Goal: Navigation & Orientation: Find specific page/section

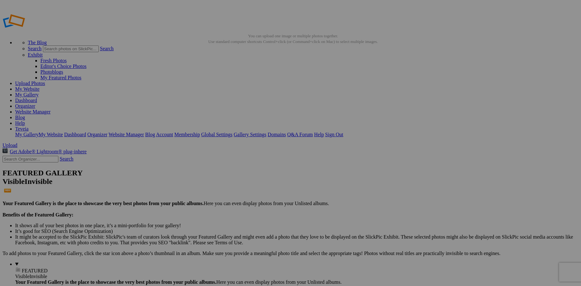
click at [39, 86] on link "My Website" at bounding box center [27, 88] width 24 height 5
click at [177, 94] on img at bounding box center [175, 94] width 47 height 37
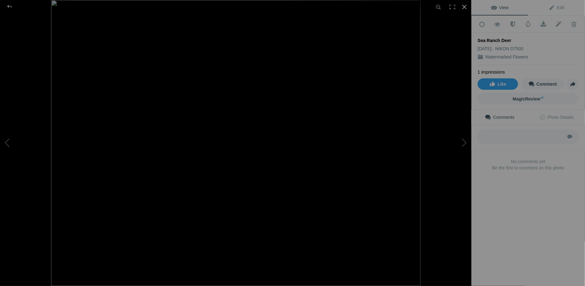
click at [462, 7] on div at bounding box center [465, 7] width 14 height 14
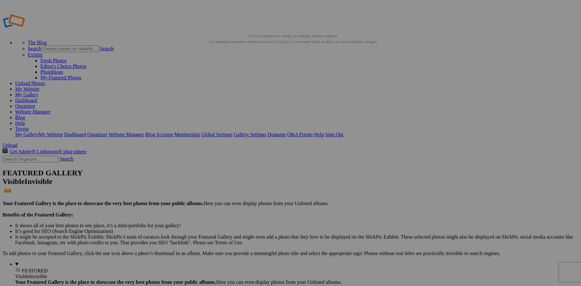
type input "Watermarked Flowers"
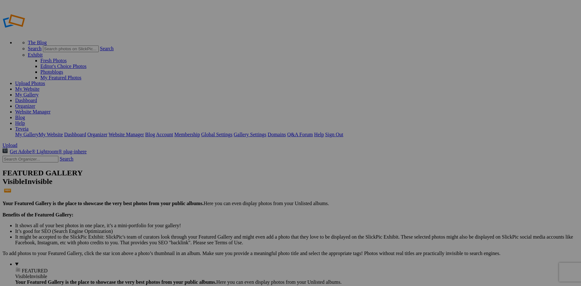
type input "Watermarked Flowers"
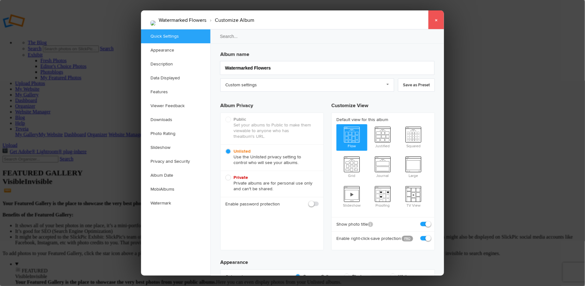
click at [434, 21] on link "×" at bounding box center [436, 19] width 16 height 19
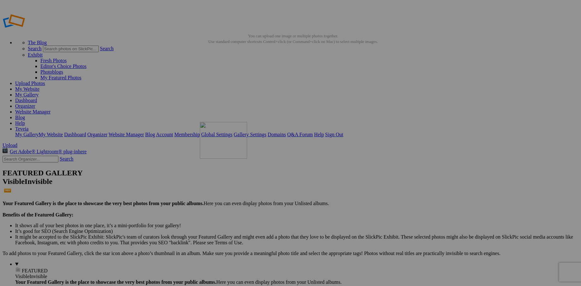
drag, startPoint x: 129, startPoint y: 180, endPoint x: 291, endPoint y: 167, distance: 161.8
drag, startPoint x: 227, startPoint y: 103, endPoint x: 406, endPoint y: 89, distance: 179.2
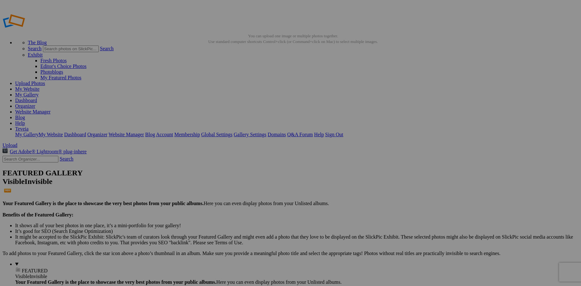
drag, startPoint x: 170, startPoint y: 94, endPoint x: 16, endPoint y: 77, distance: 155.6
drag, startPoint x: 177, startPoint y: 98, endPoint x: 39, endPoint y: 75, distance: 139.6
click at [51, 109] on link "Website Manager" at bounding box center [32, 111] width 35 height 5
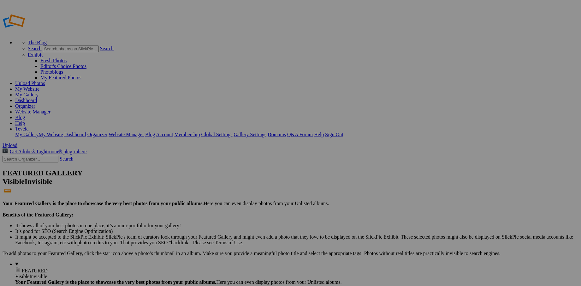
drag, startPoint x: 173, startPoint y: 92, endPoint x: 21, endPoint y: 85, distance: 152.3
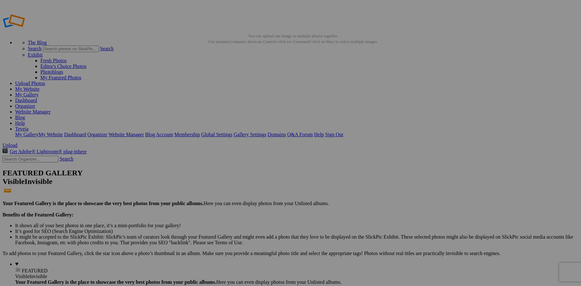
drag, startPoint x: 174, startPoint y: 95, endPoint x: 51, endPoint y: 83, distance: 123.7
drag, startPoint x: 228, startPoint y: 104, endPoint x: 33, endPoint y: 74, distance: 197.5
drag, startPoint x: 239, startPoint y: 255, endPoint x: 166, endPoint y: 76, distance: 193.4
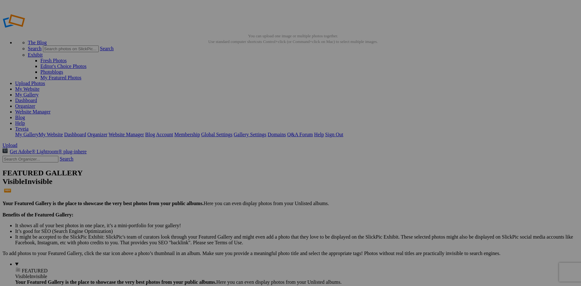
drag, startPoint x: 453, startPoint y: 252, endPoint x: 232, endPoint y: 84, distance: 276.6
drag, startPoint x: 241, startPoint y: 178, endPoint x: 279, endPoint y: 70, distance: 115.0
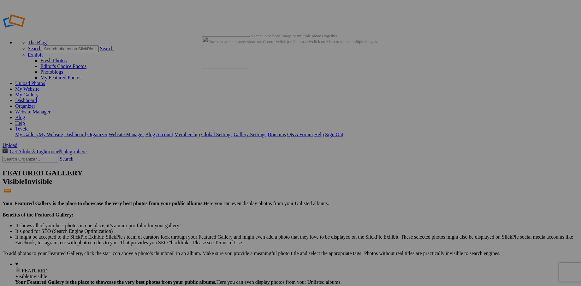
drag, startPoint x: 238, startPoint y: 99, endPoint x: 292, endPoint y: 82, distance: 56.6
drag, startPoint x: 403, startPoint y: 171, endPoint x: 318, endPoint y: 86, distance: 119.2
drag, startPoint x: 343, startPoint y: 175, endPoint x: 391, endPoint y: 81, distance: 105.7
drag, startPoint x: 464, startPoint y: 190, endPoint x: 449, endPoint y: 80, distance: 110.8
drag, startPoint x: 234, startPoint y: 264, endPoint x: 503, endPoint y: 81, distance: 325.7
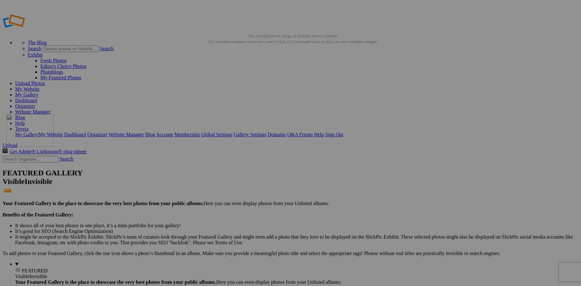
drag, startPoint x: 129, startPoint y: 252, endPoint x: 97, endPoint y: 159, distance: 97.4
drag, startPoint x: 182, startPoint y: 257, endPoint x: 158, endPoint y: 170, distance: 90.4
drag, startPoint x: 236, startPoint y: 256, endPoint x: 215, endPoint y: 163, distance: 95.0
drag, startPoint x: 294, startPoint y: 267, endPoint x: 378, endPoint y: 76, distance: 207.8
drag, startPoint x: 340, startPoint y: 247, endPoint x: 330, endPoint y: 172, distance: 76.2
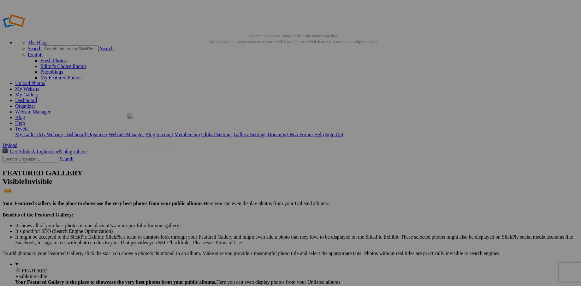
drag, startPoint x: 336, startPoint y: 172, endPoint x: 218, endPoint y: 158, distance: 119.2
drag, startPoint x: 456, startPoint y: 254, endPoint x: 220, endPoint y: 71, distance: 298.8
drag, startPoint x: 288, startPoint y: 96, endPoint x: 336, endPoint y: 75, distance: 52.3
drag, startPoint x: 451, startPoint y: 101, endPoint x: 382, endPoint y: 78, distance: 73.0
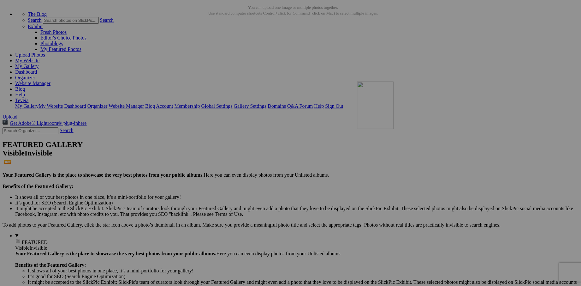
drag, startPoint x: 446, startPoint y: 239, endPoint x: 448, endPoint y: 136, distance: 103.2
drag, startPoint x: 520, startPoint y: 237, endPoint x: 478, endPoint y: 136, distance: 110.1
drag, startPoint x: 457, startPoint y: 247, endPoint x: 230, endPoint y: 53, distance: 299.3
drag, startPoint x: 181, startPoint y: 229, endPoint x: 160, endPoint y: 130, distance: 100.5
drag, startPoint x: 239, startPoint y: 238, endPoint x: 496, endPoint y: 219, distance: 257.3
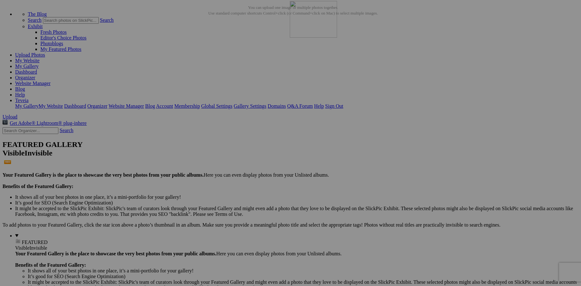
drag, startPoint x: 452, startPoint y: 228, endPoint x: 381, endPoint y: 56, distance: 186.5
drag, startPoint x: 234, startPoint y: 163, endPoint x: 159, endPoint y: 144, distance: 76.9
drag, startPoint x: 458, startPoint y: 235, endPoint x: 328, endPoint y: 136, distance: 163.1
drag, startPoint x: 346, startPoint y: 235, endPoint x: 158, endPoint y: 219, distance: 188.5
drag, startPoint x: 189, startPoint y: 228, endPoint x: 499, endPoint y: 137, distance: 323.3
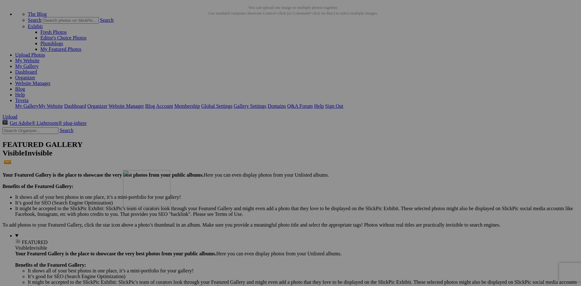
drag, startPoint x: 396, startPoint y: 240, endPoint x: 214, endPoint y: 225, distance: 182.4
drag, startPoint x: 456, startPoint y: 234, endPoint x: 379, endPoint y: 219, distance: 78.8
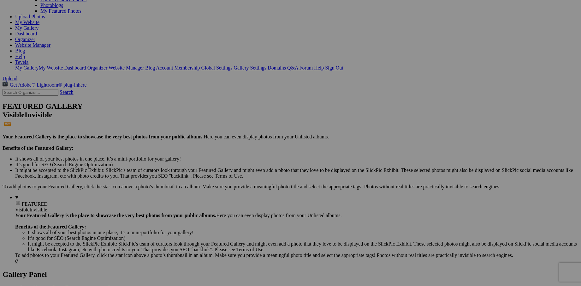
scroll to position [57, 0]
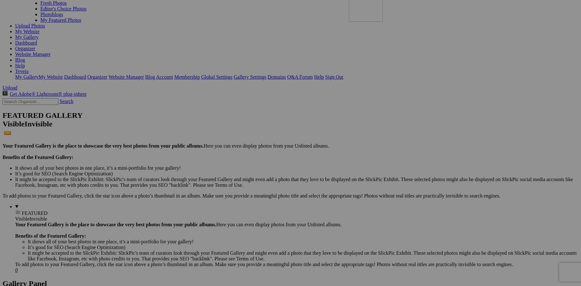
drag, startPoint x: 175, startPoint y: 273, endPoint x: 440, endPoint y: 29, distance: 359.4
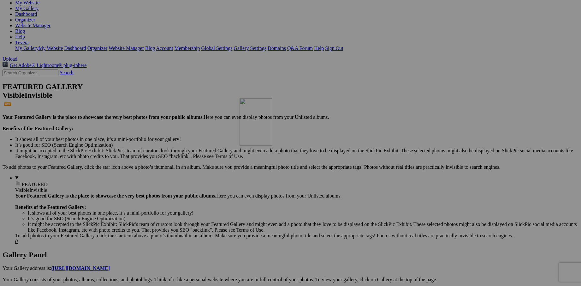
drag, startPoint x: 181, startPoint y: 260, endPoint x: 330, endPoint y: 153, distance: 183.7
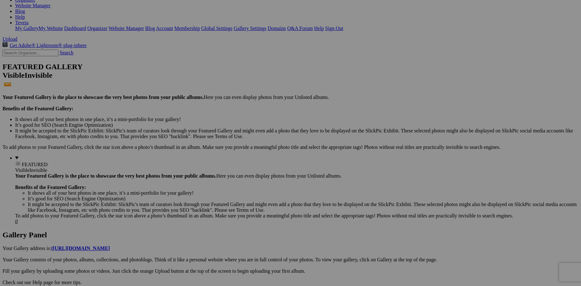
scroll to position [115, 0]
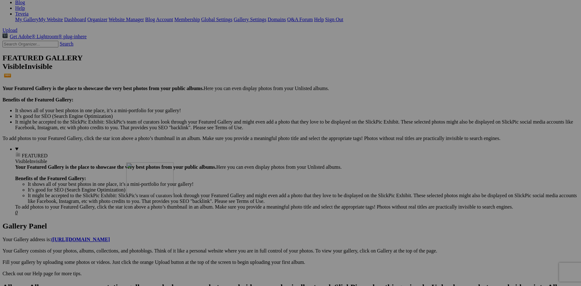
drag, startPoint x: 178, startPoint y: 231, endPoint x: 217, endPoint y: 217, distance: 41.3
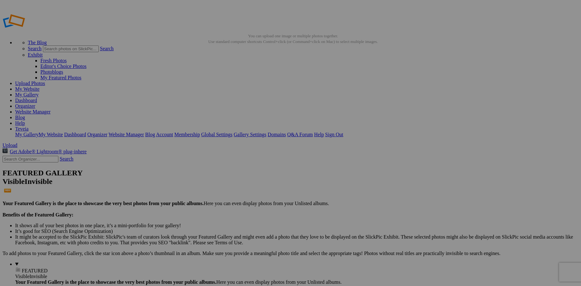
scroll to position [0, 0]
click at [39, 86] on link "My Website" at bounding box center [27, 88] width 24 height 5
drag, startPoint x: 512, startPoint y: 92, endPoint x: 276, endPoint y: 150, distance: 243.3
drag, startPoint x: 174, startPoint y: 179, endPoint x: 107, endPoint y: 157, distance: 71.1
drag, startPoint x: 401, startPoint y: 174, endPoint x: 324, endPoint y: 160, distance: 78.3
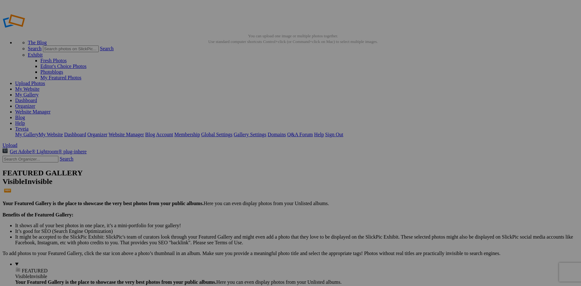
scroll to position [28, 0]
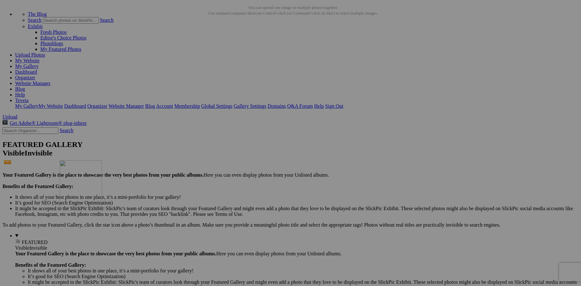
drag, startPoint x: 458, startPoint y: 232, endPoint x: 151, endPoint y: 215, distance: 308.3
drag, startPoint x: 104, startPoint y: 151, endPoint x: 179, endPoint y: 139, distance: 75.5
drag, startPoint x: 179, startPoint y: 232, endPoint x: 396, endPoint y: 135, distance: 238.1
drag, startPoint x: 454, startPoint y: 155, endPoint x: 323, endPoint y: 214, distance: 143.4
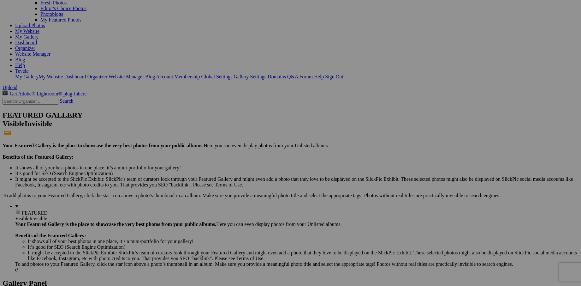
scroll to position [57, 0]
drag, startPoint x: 226, startPoint y: 212, endPoint x: 160, endPoint y: 192, distance: 69.3
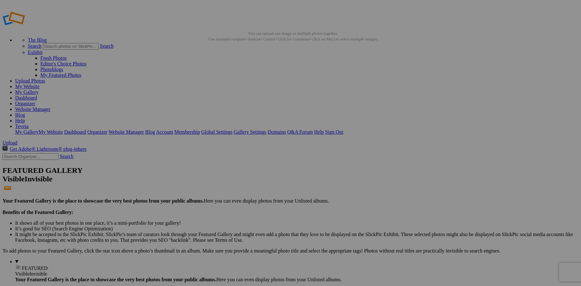
scroll to position [0, 0]
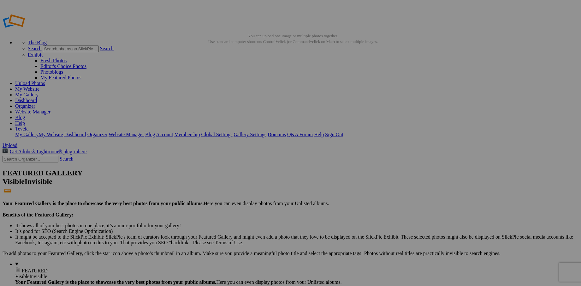
click at [39, 86] on link "My Website" at bounding box center [27, 88] width 24 height 5
click at [343, 132] on link "Sign Out" at bounding box center [334, 134] width 18 height 5
